Goal: Communication & Community: Answer question/provide support

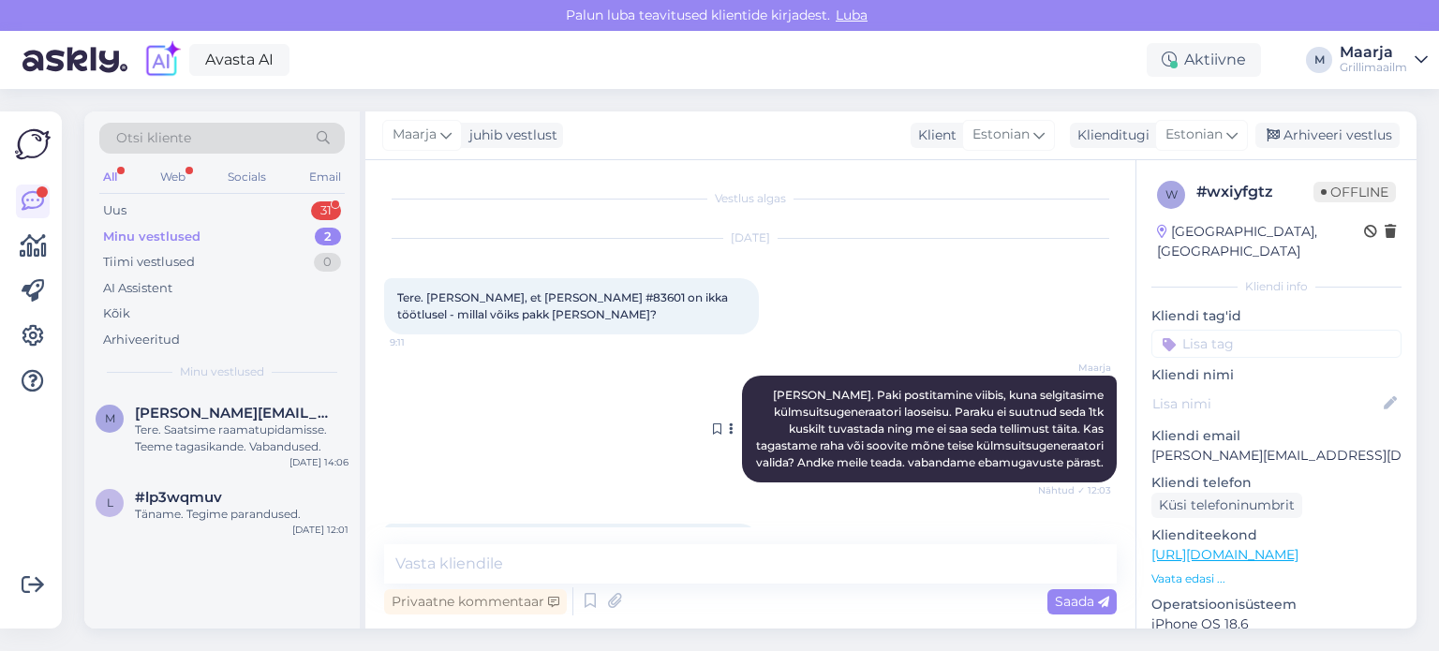
scroll to position [187, 0]
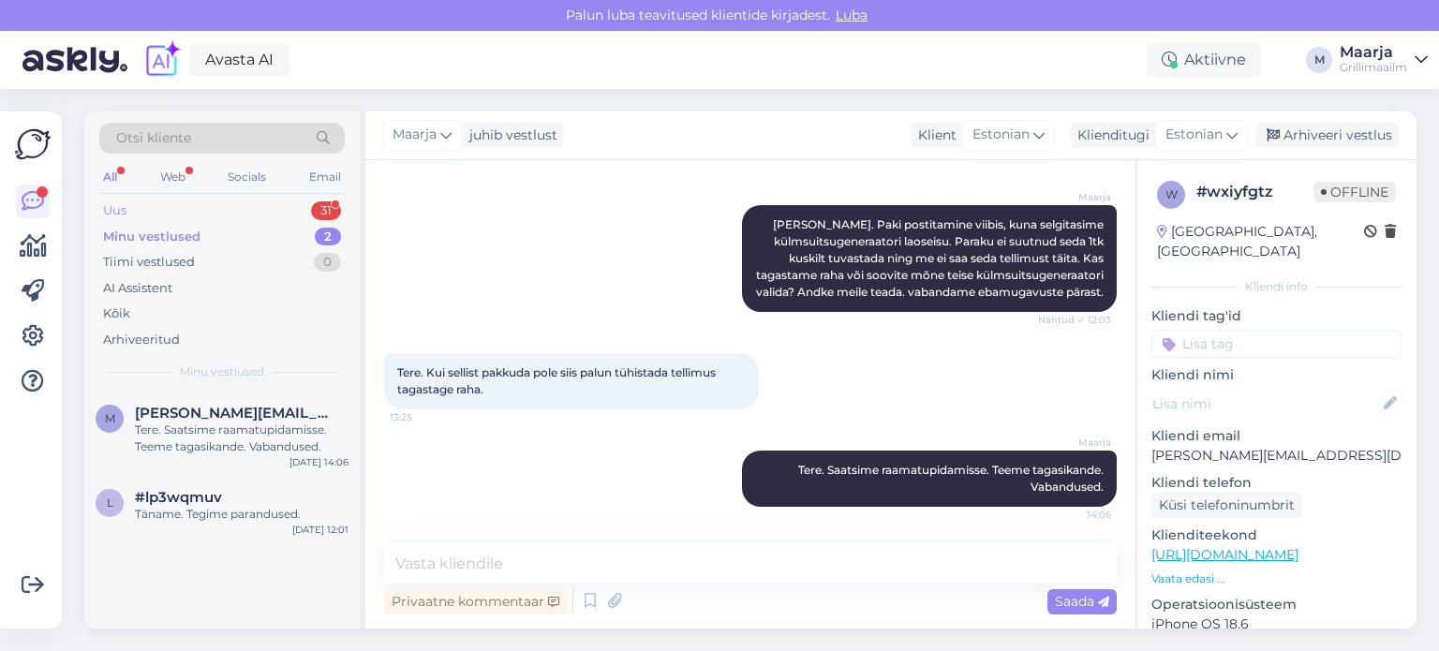
click at [132, 203] on div "Uus 31" at bounding box center [222, 211] width 246 height 26
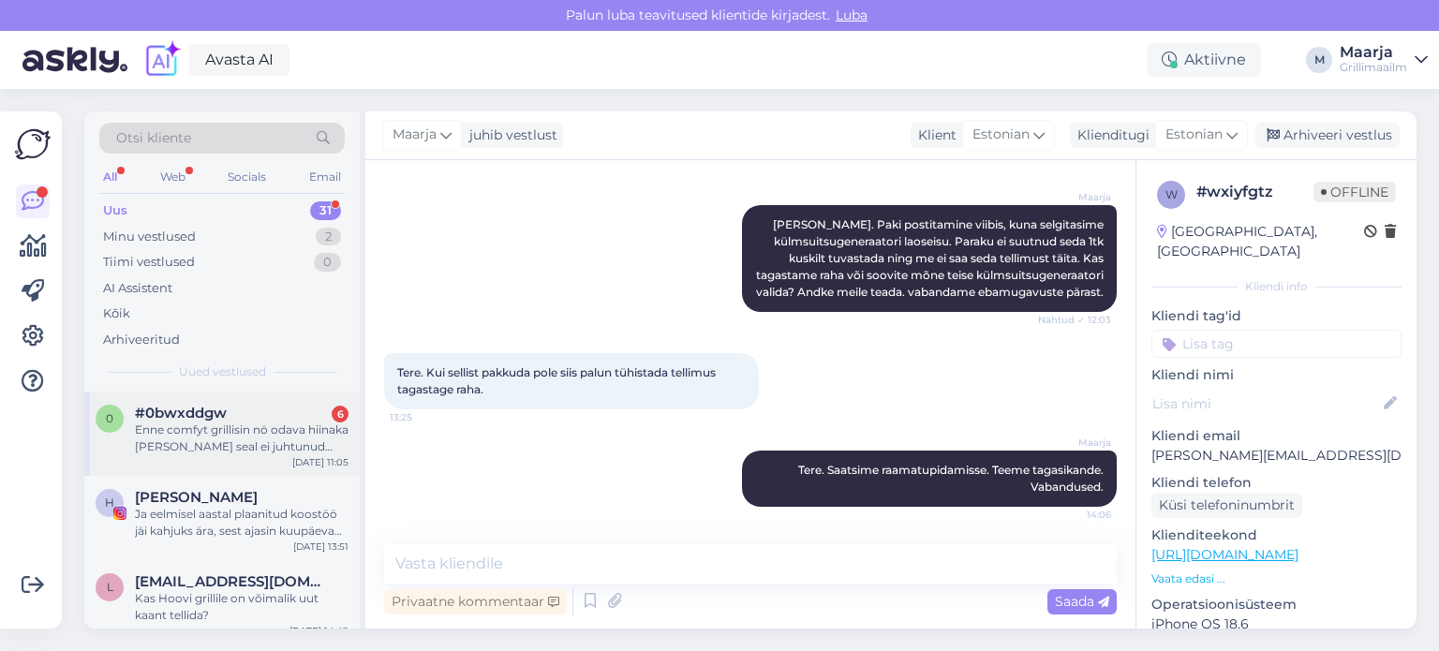
click at [234, 424] on div "Enne comfyt grillisin nö odava hiinaka [PERSON_NAME] seal ei juhtunud kunagi se…" at bounding box center [242, 439] width 214 height 34
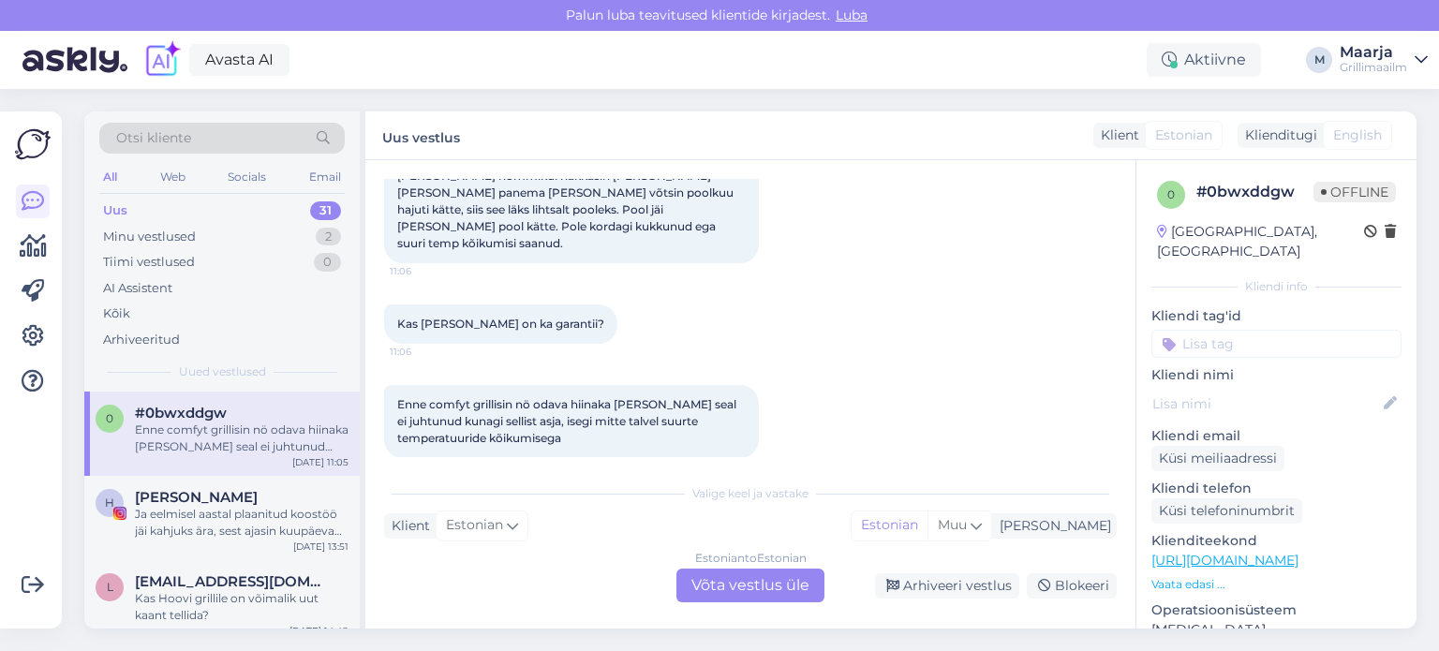
scroll to position [367, 0]
click at [766, 583] on div "Estonian to Estonian Võta vestlus üle" at bounding box center [751, 586] width 148 height 34
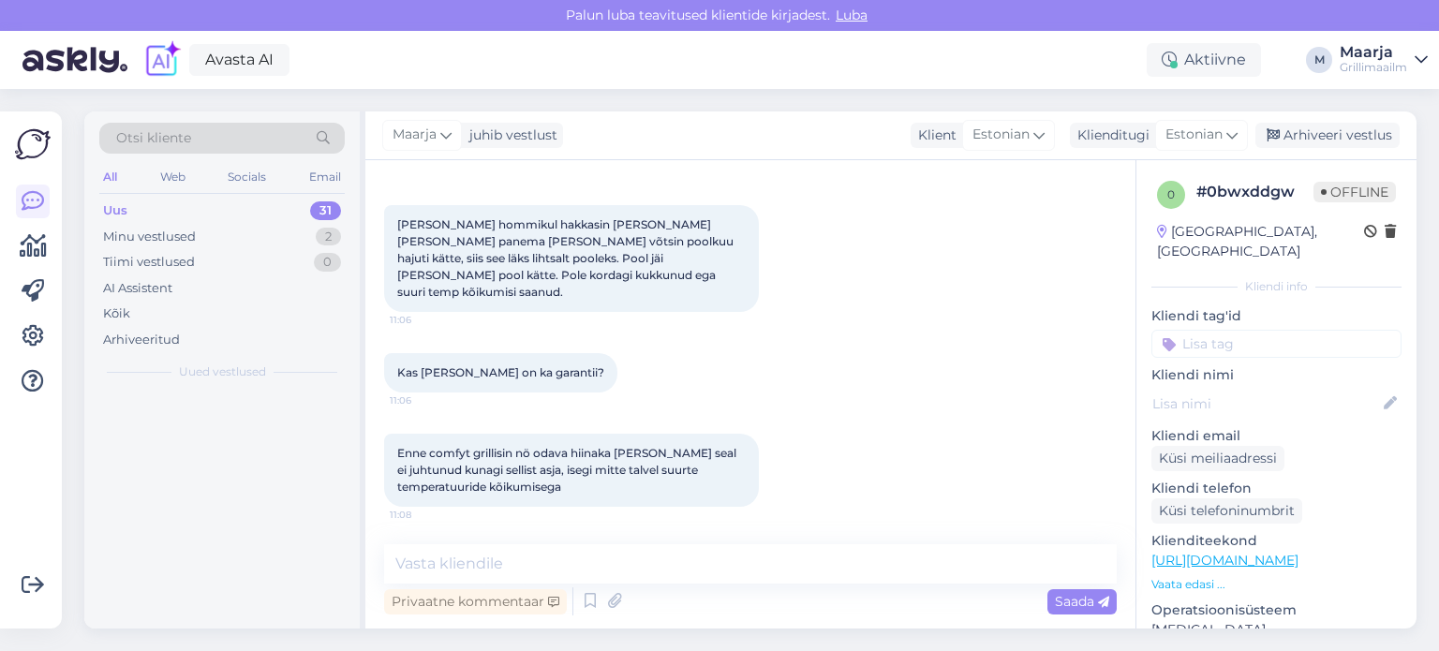
scroll to position [298, 0]
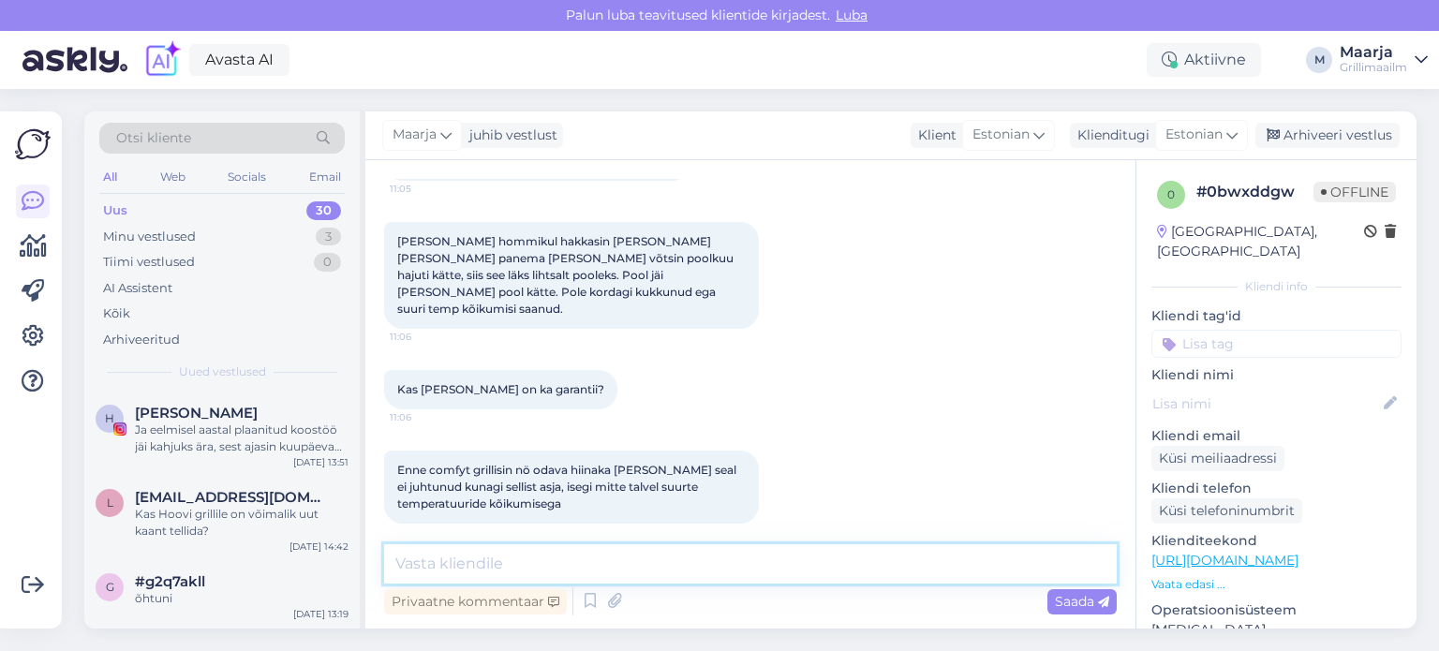
click at [529, 563] on textarea at bounding box center [750, 563] width 733 height 39
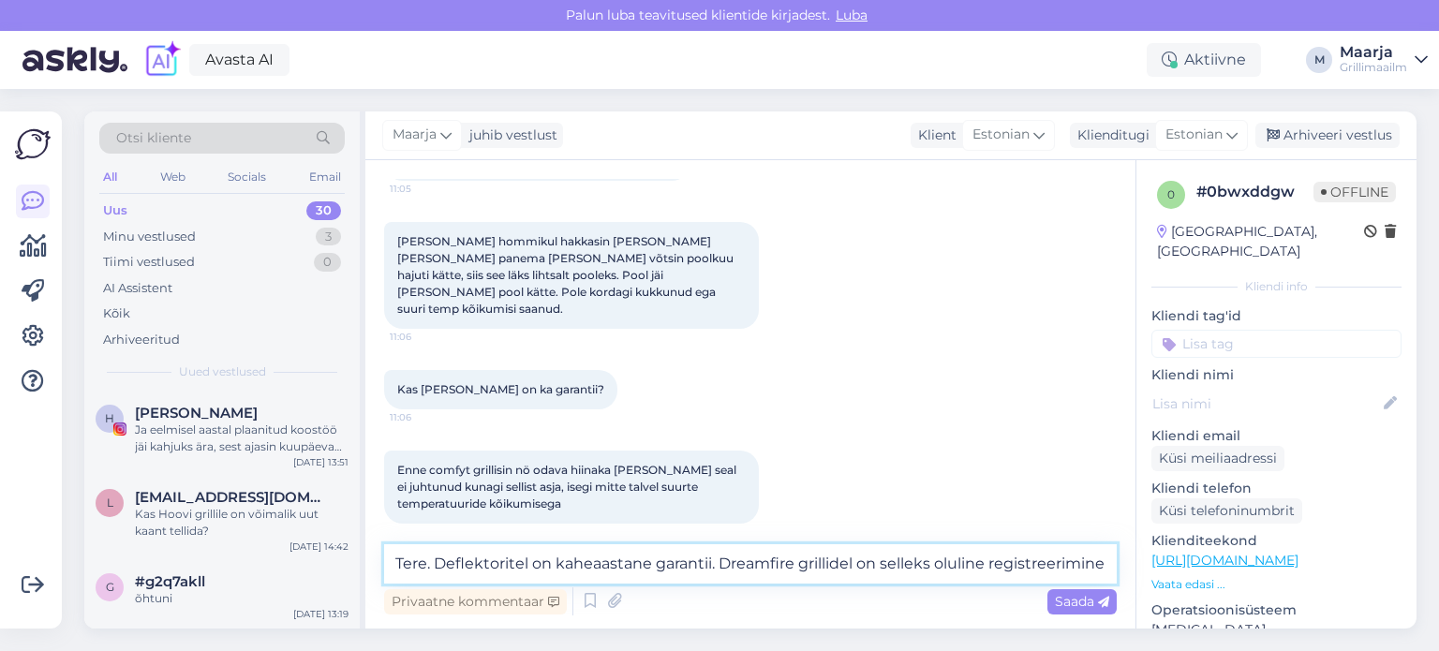
scroll to position [320, 0]
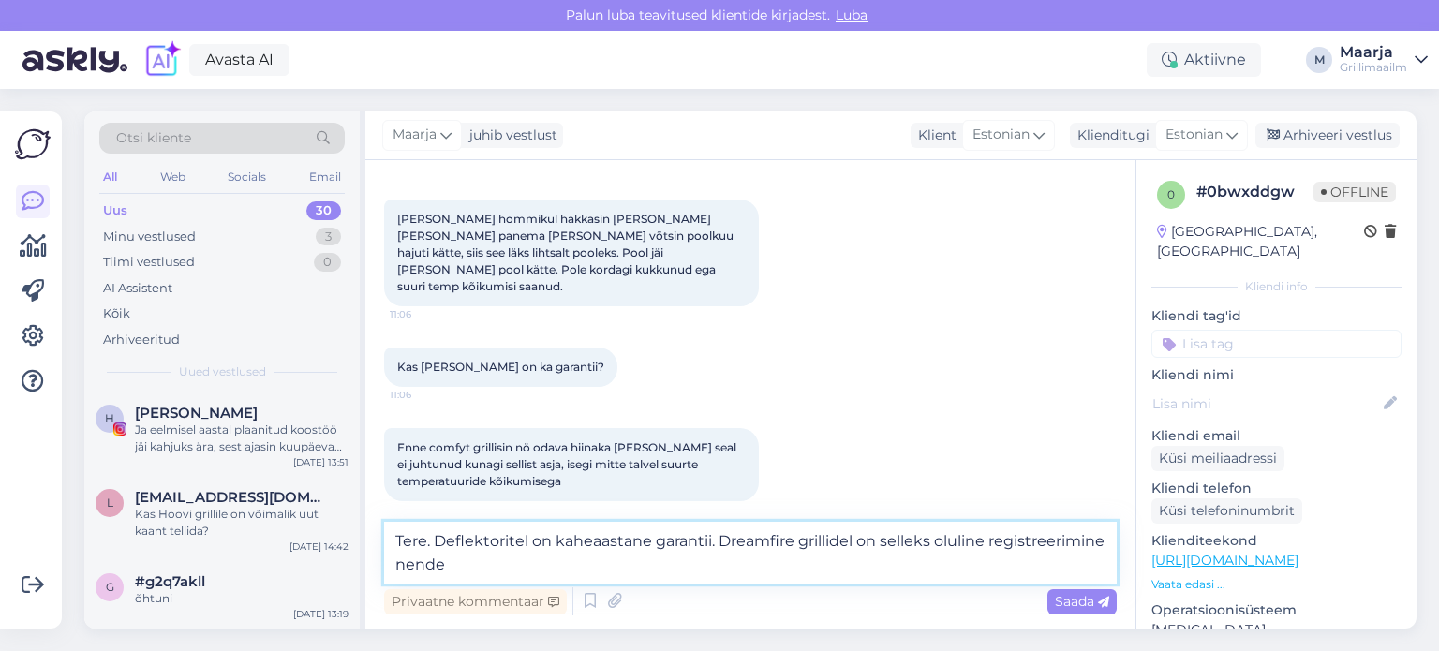
click at [937, 540] on textarea "Tere. Deflektoritel on kaheaastane garantii. Dreamfire grillidel on selleks olu…" at bounding box center [750, 553] width 733 height 62
click at [990, 542] on textarea "Tere. Deflektoritel on kaheaastane garantii. Dreamfire grillidel on selleks olu…" at bounding box center [750, 553] width 733 height 62
click at [578, 558] on textarea "Tere. Deflektoritel on kaheaastane garantii. Dreamfire grillidel on selleks olu…" at bounding box center [750, 553] width 733 height 62
drag, startPoint x: 718, startPoint y: 539, endPoint x: 728, endPoint y: 563, distance: 26.5
click at [728, 563] on textarea "Tere. Deflektoritel on kaheaastane garantii. Dreamfire grillidel on selleks olu…" at bounding box center [750, 553] width 733 height 62
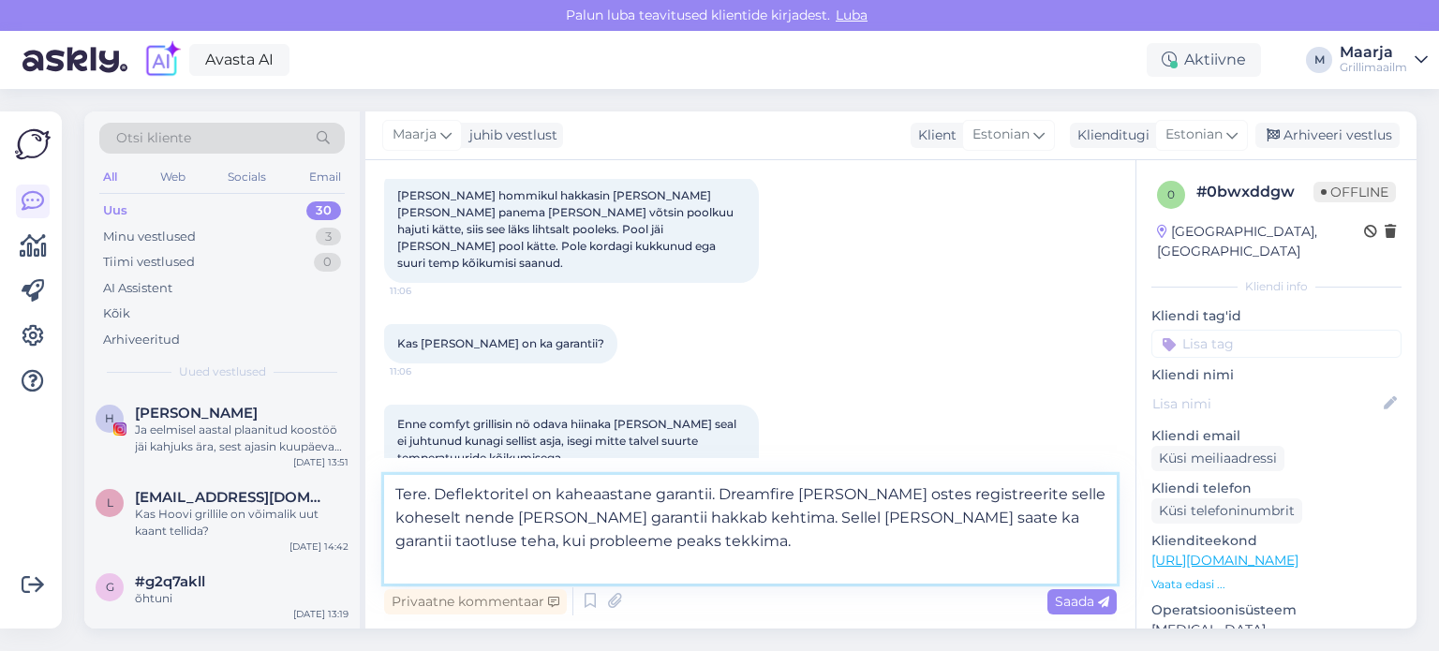
scroll to position [367, 0]
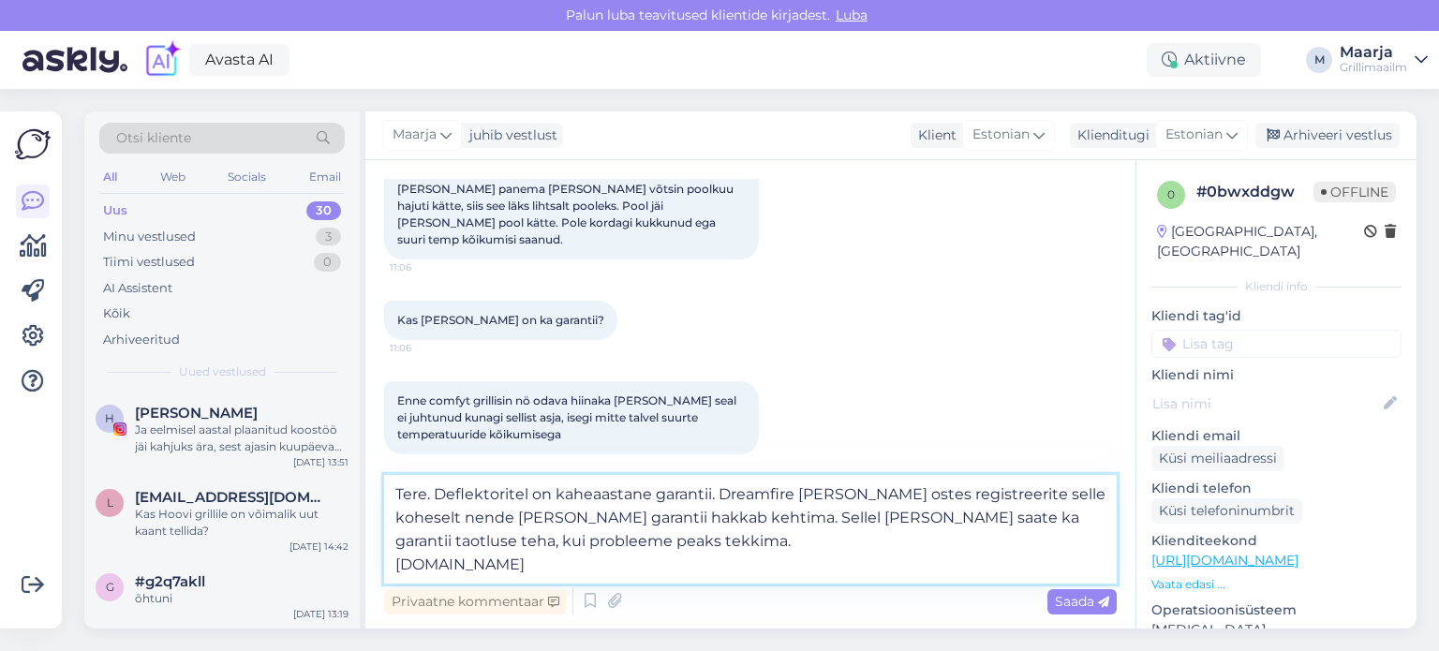
type textarea "Tere. Deflektoritel on kaheaastane garantii. Dreamfire [PERSON_NAME] ostes regi…"
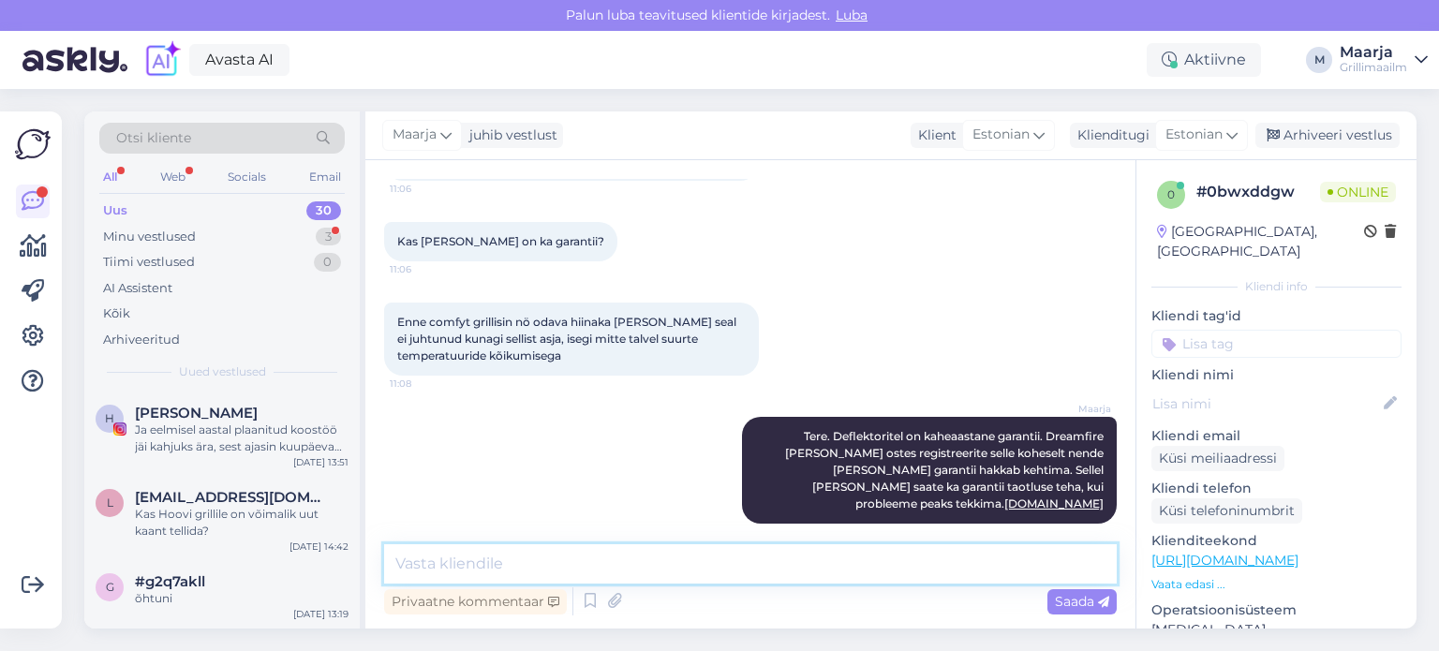
scroll to position [560, 0]
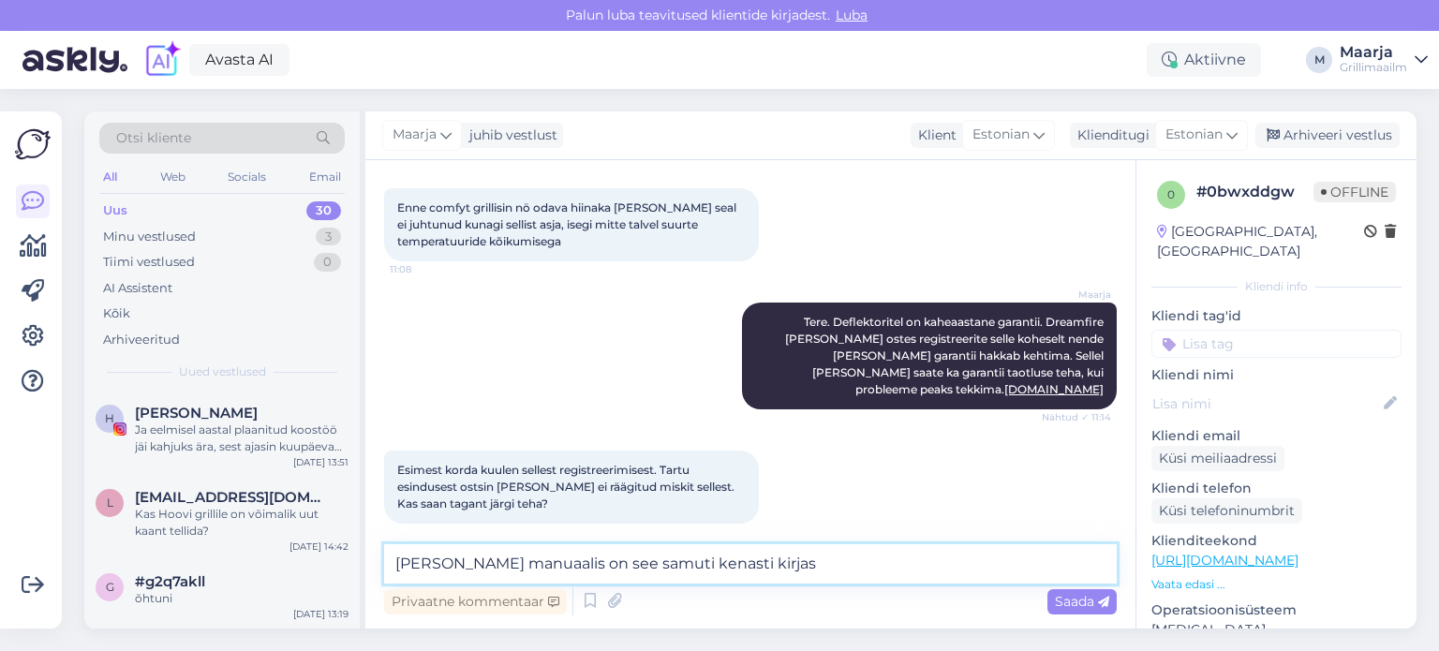
type textarea "[PERSON_NAME] manuaalis on see samuti kenasti kirjas."
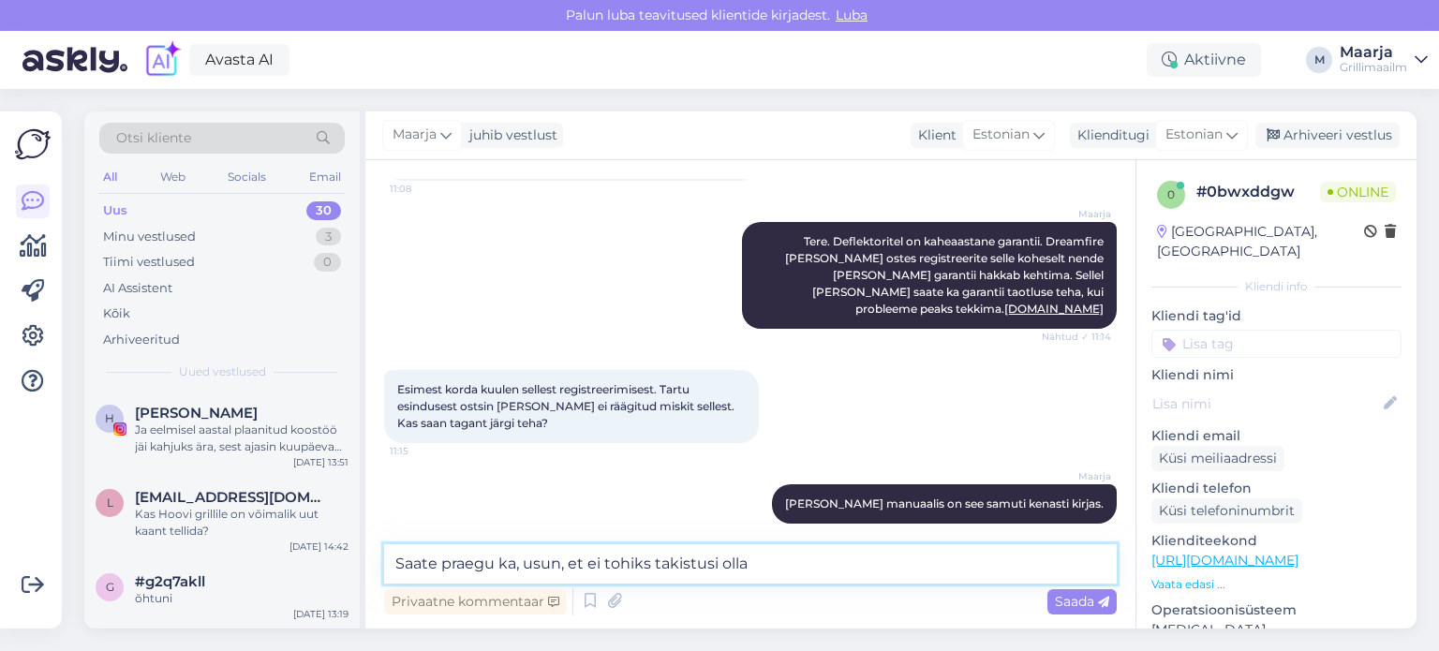
type textarea "Saate praegu ka, usun, et ei tohiks takistusi olla."
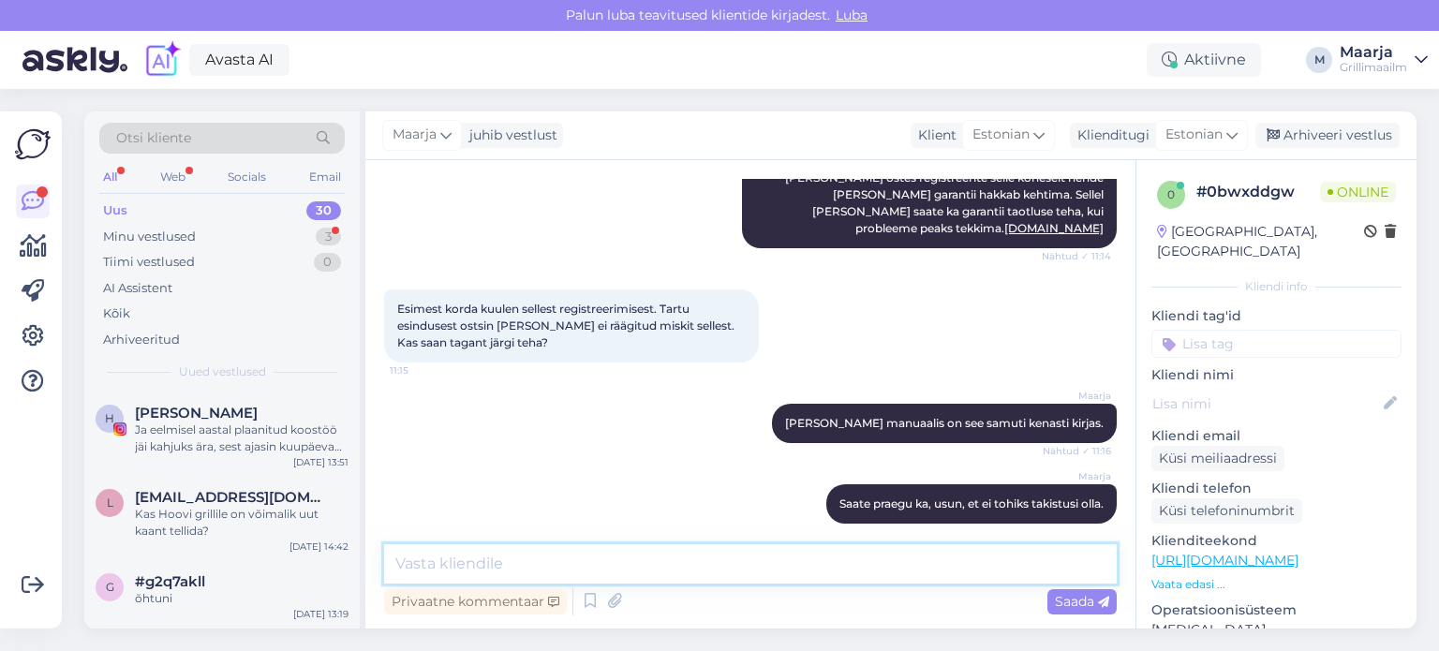
scroll to position [836, 0]
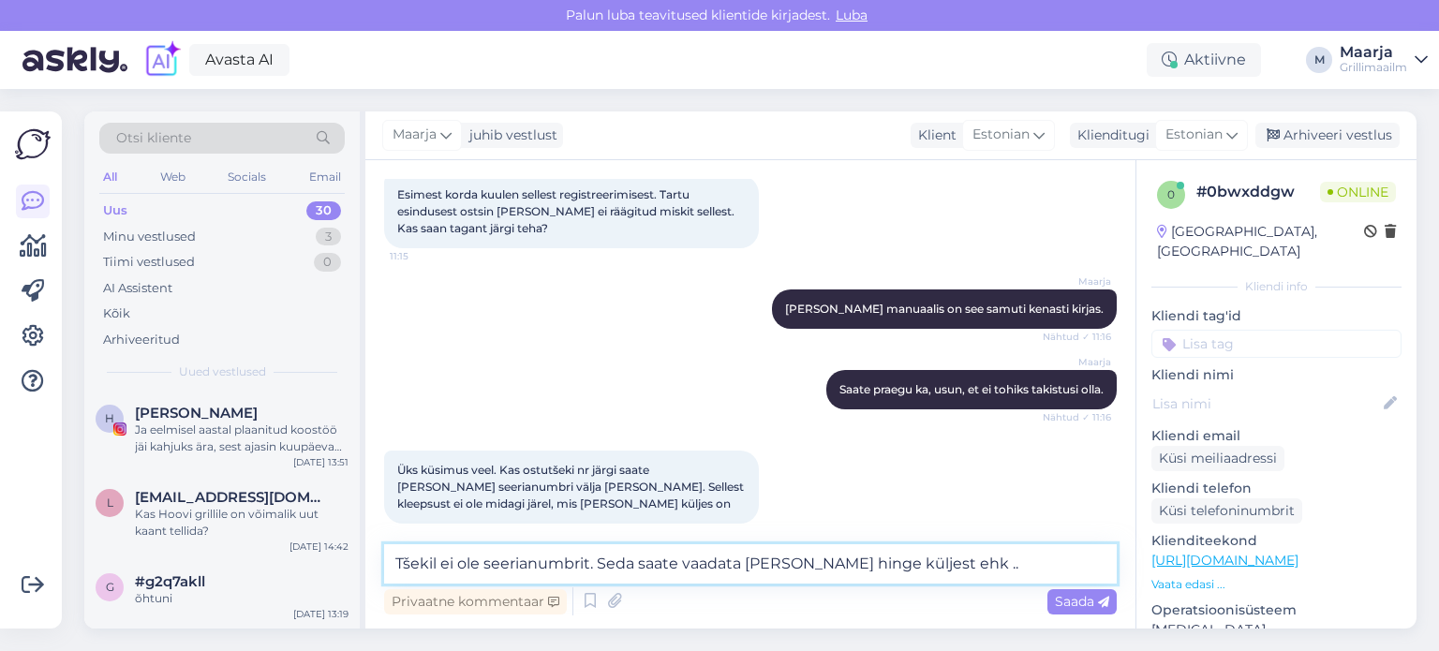
type textarea "Tšekil ei ole seerianumbrit. Seda saate vaadata [PERSON_NAME] hinge küljest ehk…"
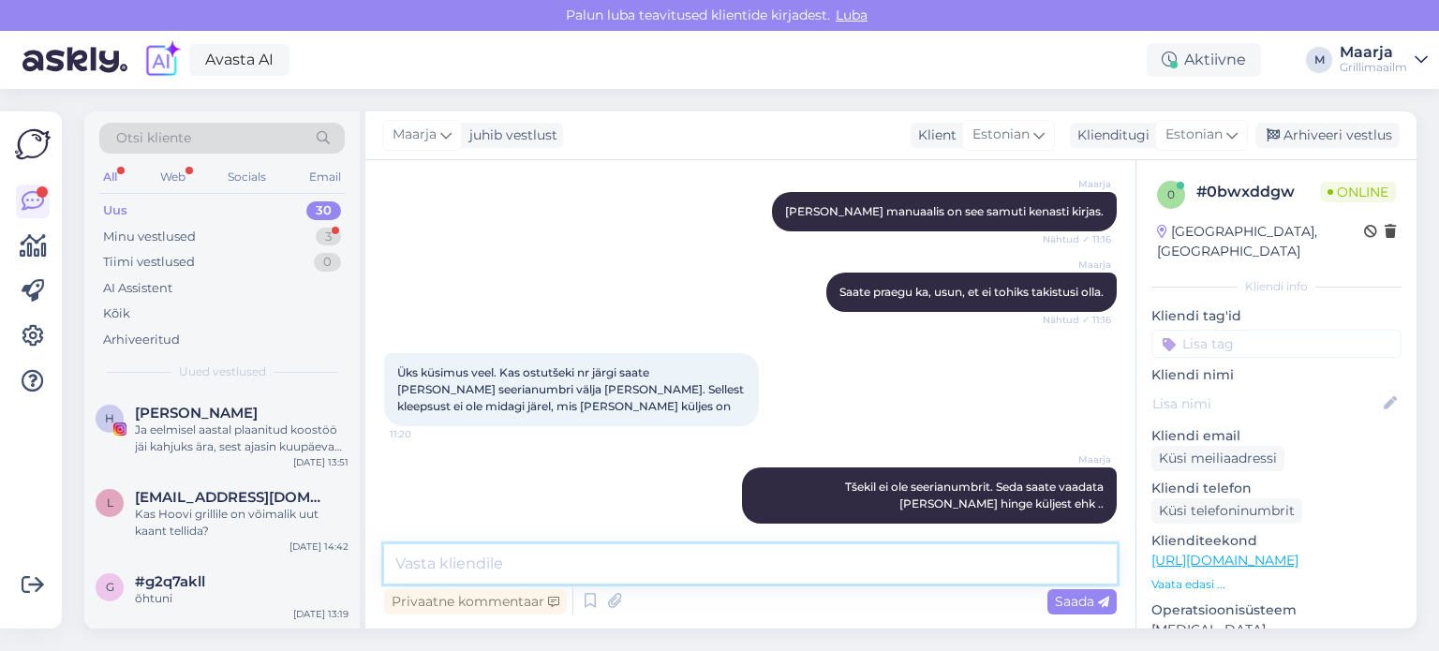
scroll to position [1050, 0]
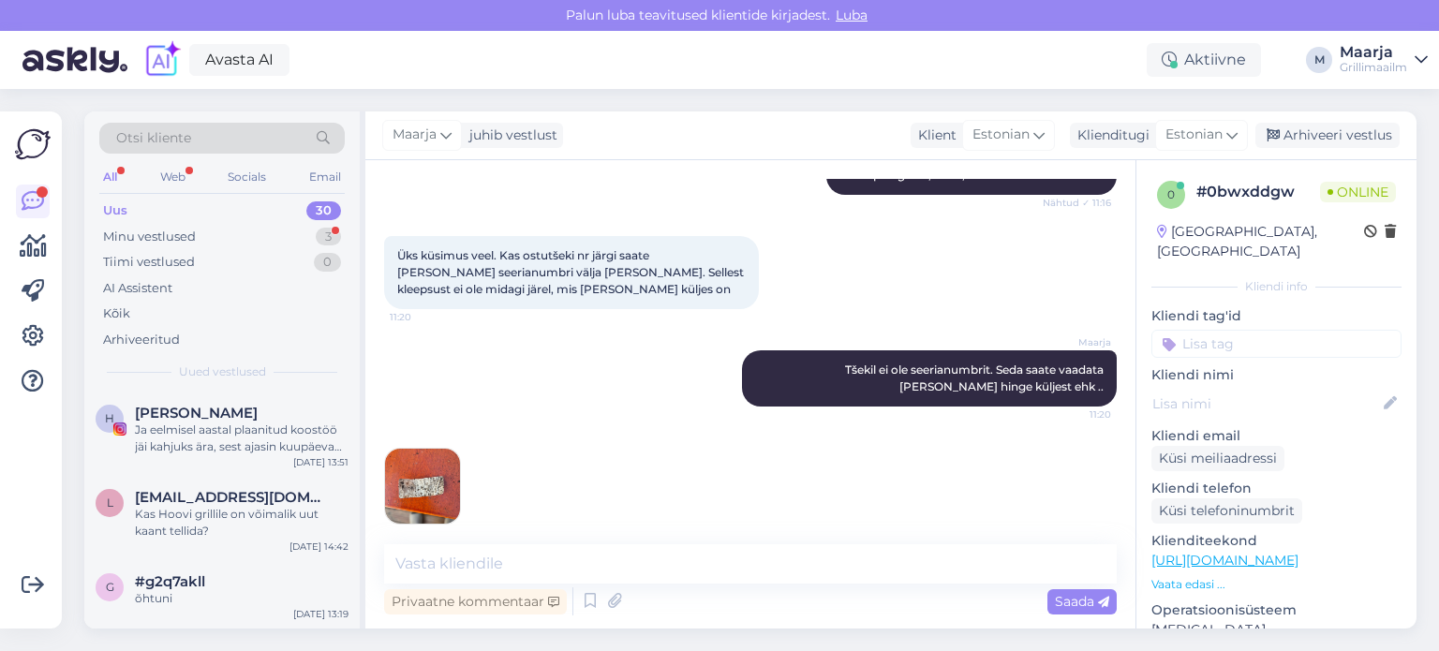
click at [400, 456] on img at bounding box center [422, 486] width 75 height 75
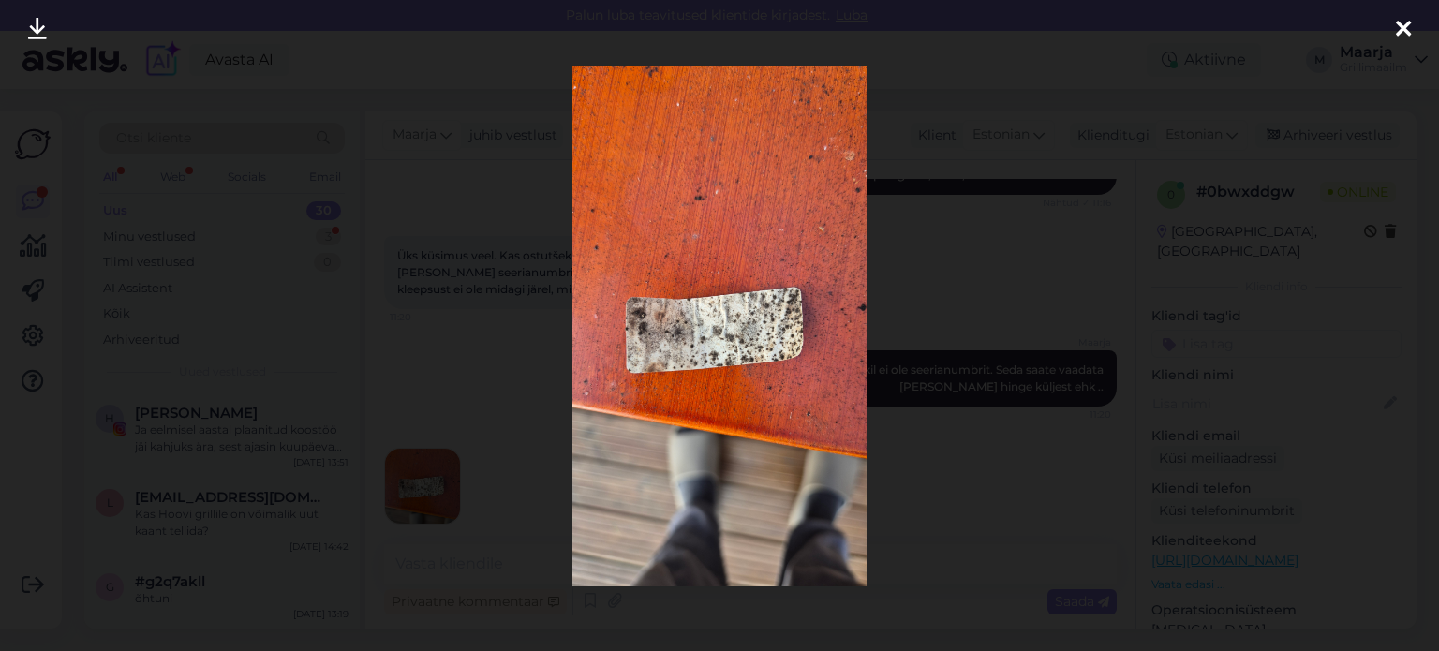
scroll to position [1148, 0]
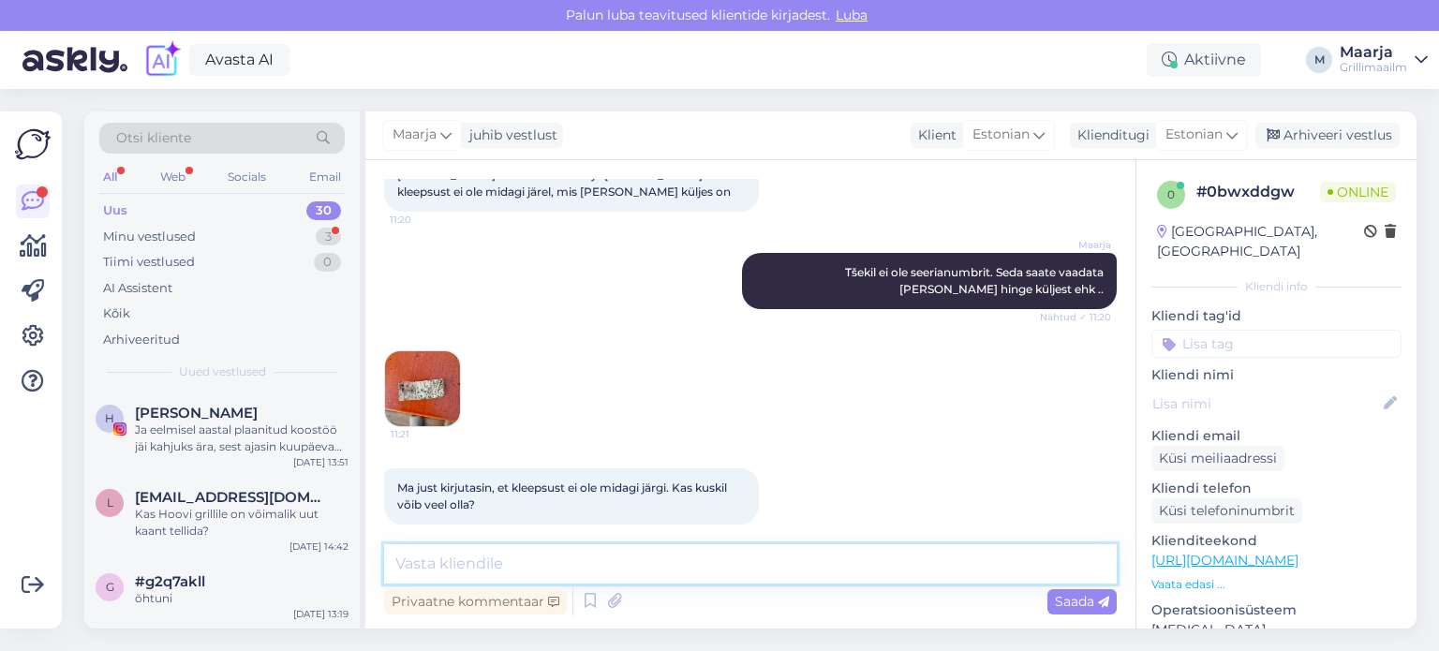
click at [568, 563] on textarea at bounding box center [750, 563] width 733 height 39
type textarea "Mujal ei [PERSON_NAME] numbrit."
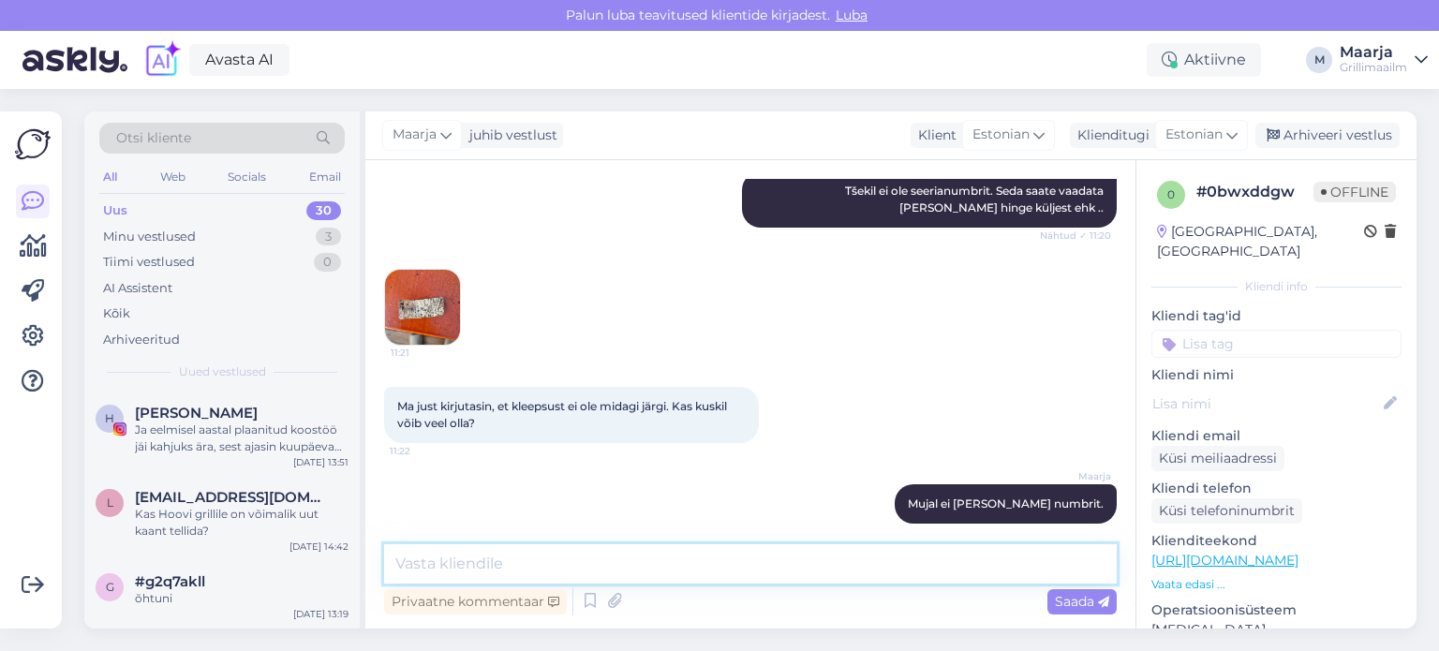
click at [558, 561] on textarea at bounding box center [750, 563] width 733 height 39
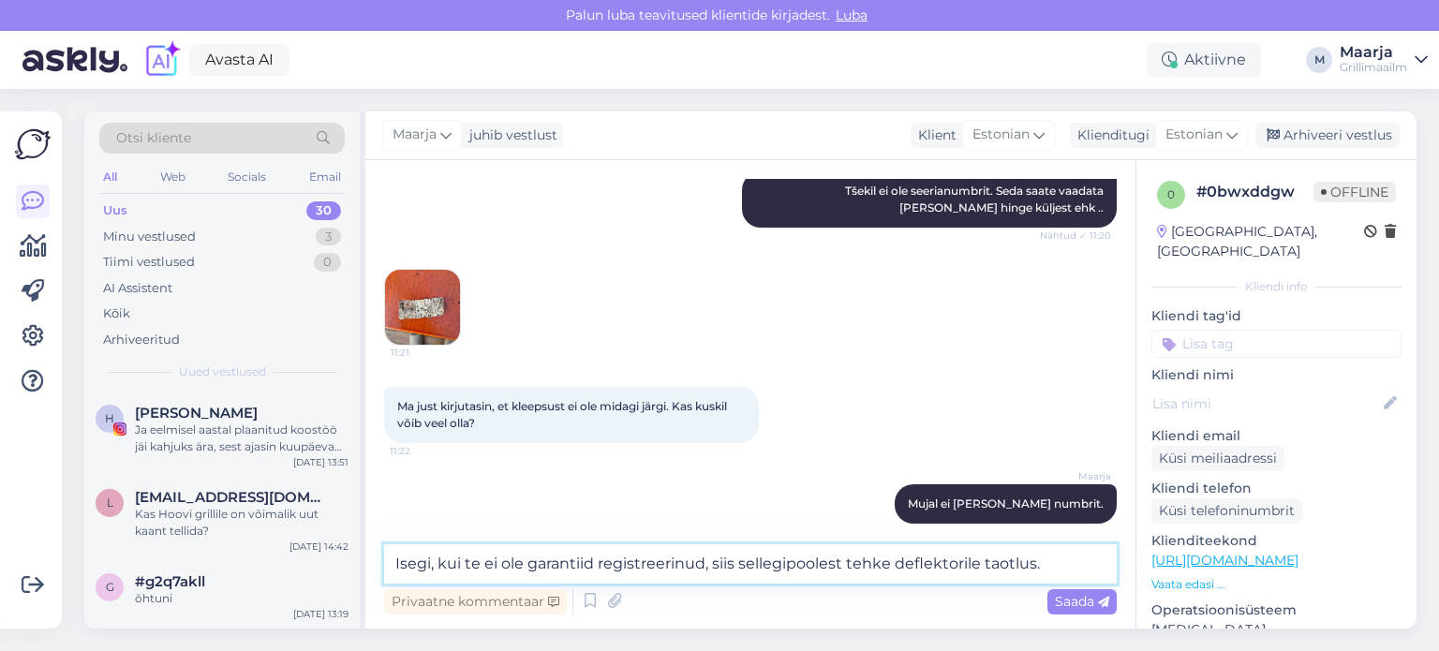
type textarea "Isegi, kui te ei ole garantiid registreerinud, siis sellegipoolest tehke deflek…"
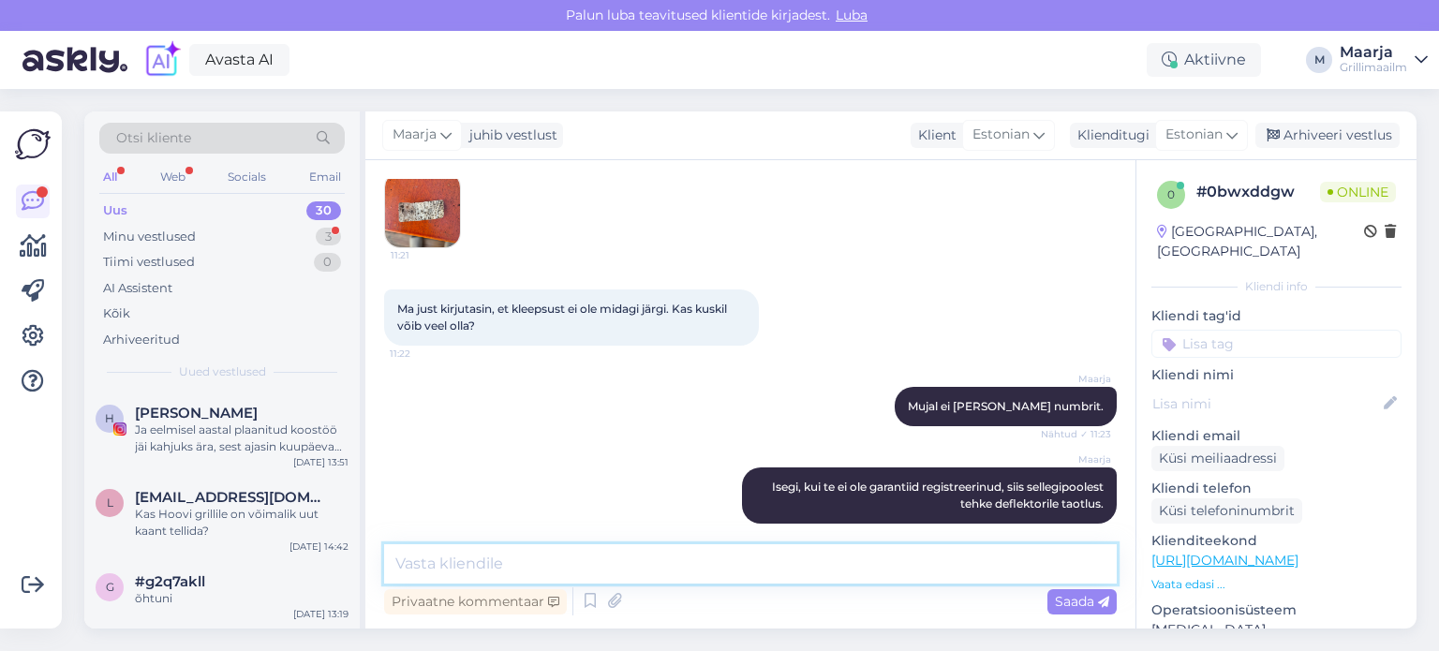
scroll to position [1440, 0]
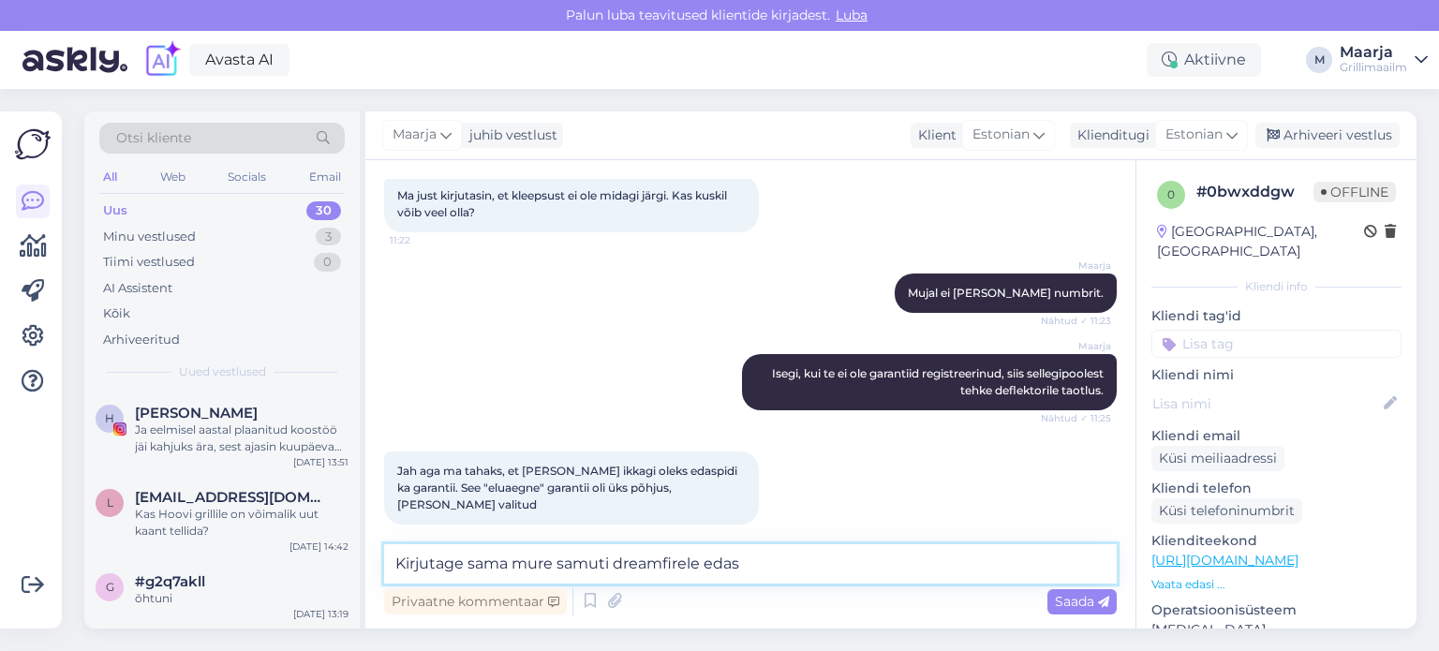
type textarea "Kirjutage sama mure samuti dreamfirele edasi"
